Goal: Obtain resource: Download file/media

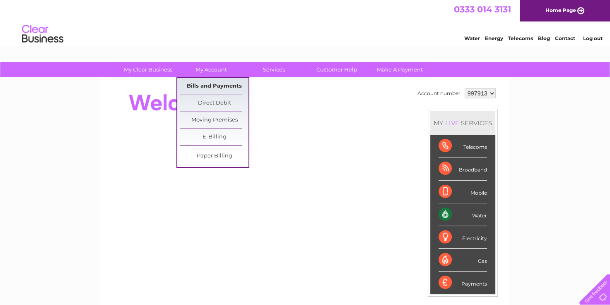
click at [209, 90] on link "Bills and Payments" at bounding box center [214, 86] width 68 height 17
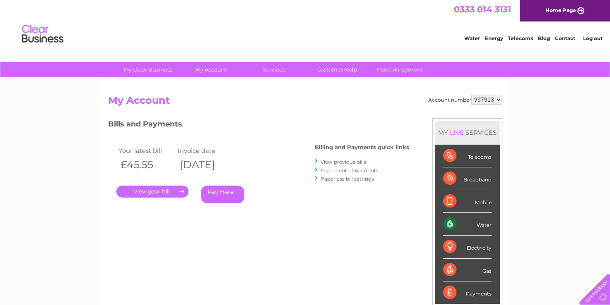
click at [341, 160] on link "View previous bills" at bounding box center [343, 162] width 46 height 6
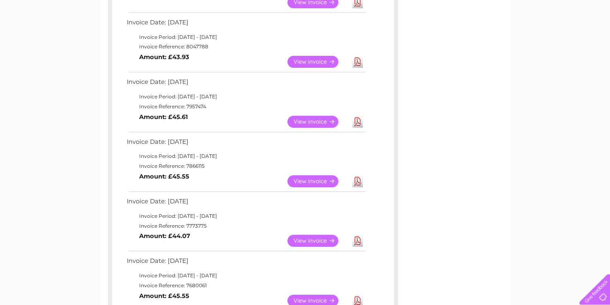
scroll to position [207, 0]
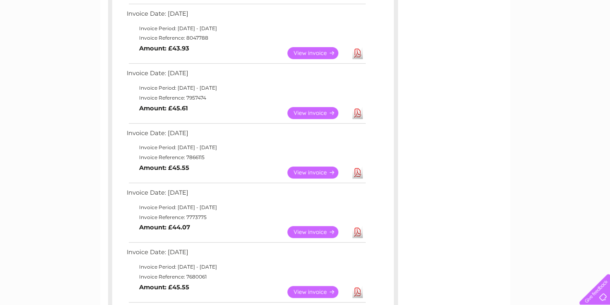
click at [310, 118] on link "View" at bounding box center [317, 113] width 61 height 12
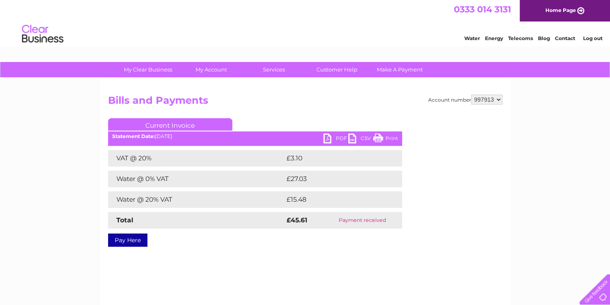
click at [334, 139] on link "PDF" at bounding box center [335, 140] width 25 height 12
click at [328, 137] on link "PDF" at bounding box center [335, 140] width 25 height 12
